Goal: Task Accomplishment & Management: Manage account settings

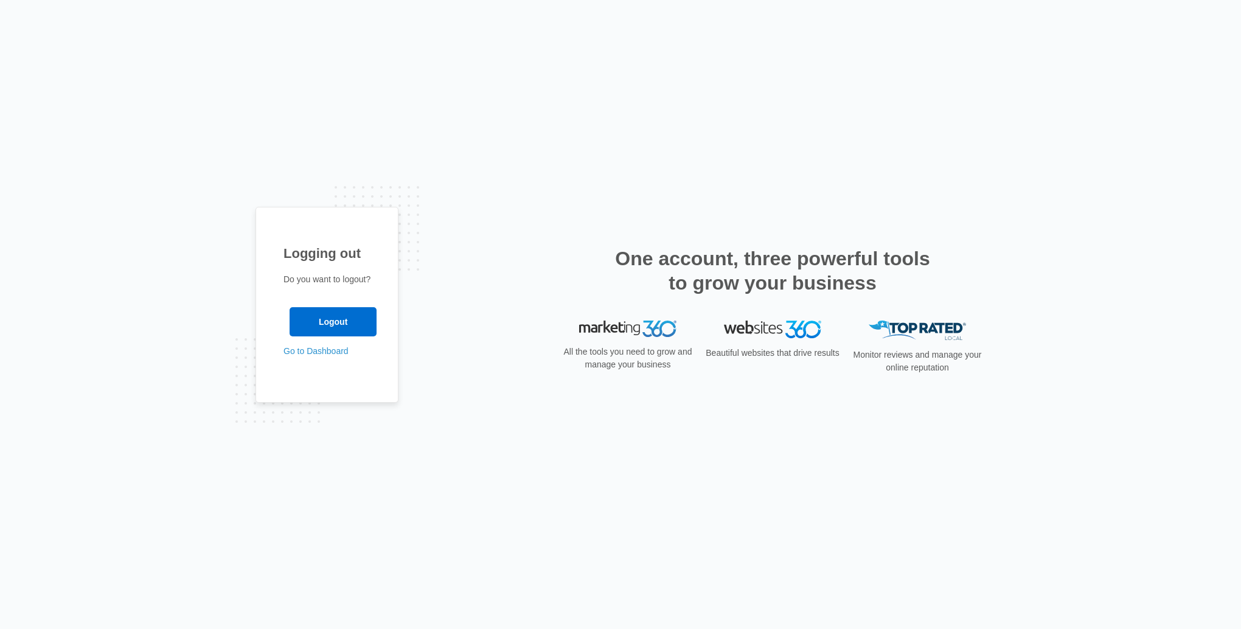
click at [325, 322] on input "Logout" at bounding box center [333, 321] width 87 height 29
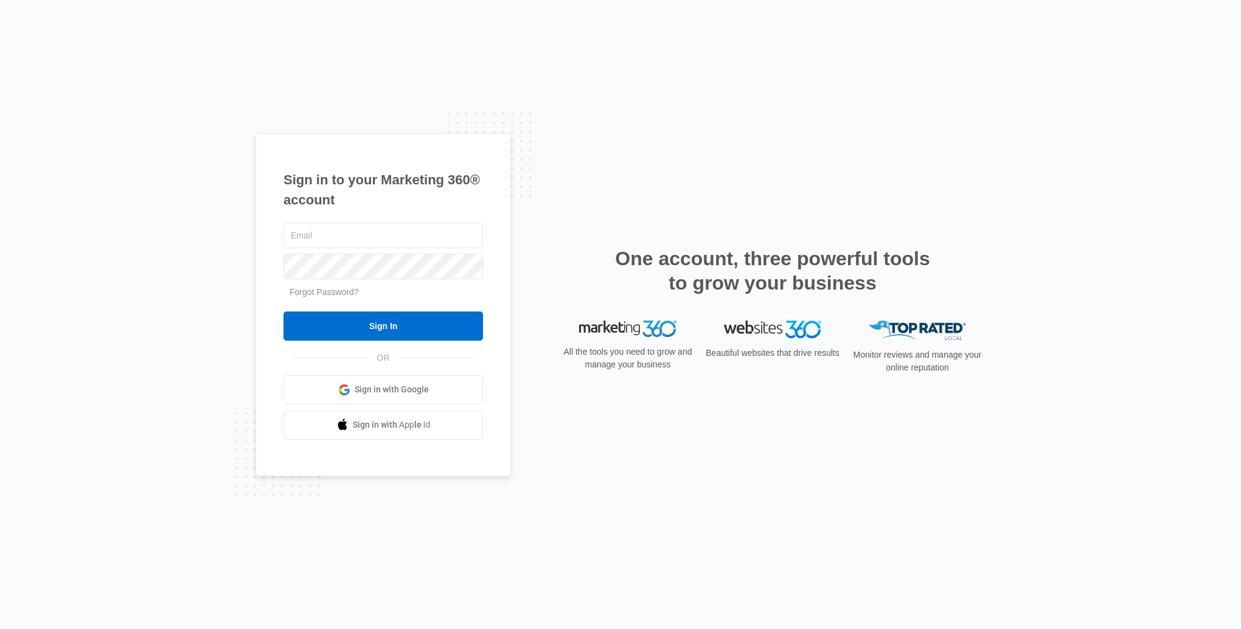
type input "[EMAIL_ADDRESS][DOMAIN_NAME]"
click at [316, 324] on input "Sign In" at bounding box center [382, 325] width 199 height 29
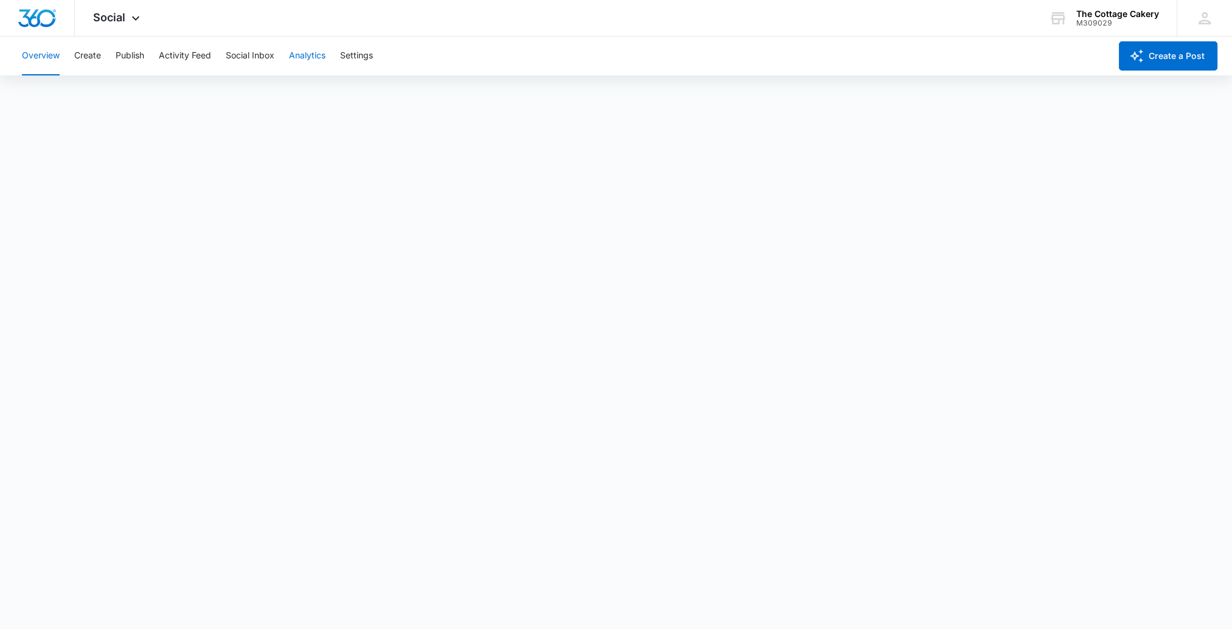
click at [325, 52] on button "Analytics" at bounding box center [307, 55] width 36 height 39
click at [185, 55] on button "Activity Feed" at bounding box center [185, 55] width 52 height 39
click at [130, 55] on button "Publish" at bounding box center [130, 55] width 29 height 39
